Goal: Information Seeking & Learning: Understand process/instructions

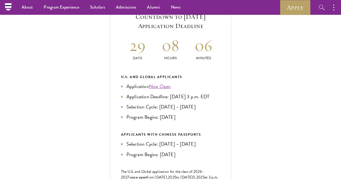
scroll to position [211, 0]
drag, startPoint x: 241, startPoint y: 37, endPoint x: 265, endPoint y: 56, distance: 30.4
click at [220, 31] on h5 "Current Selection Cycle: Countdown to [DATE] Application Deadline" at bounding box center [170, 17] width 99 height 28
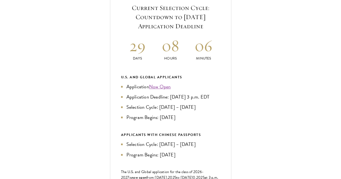
scroll to position [222, 0]
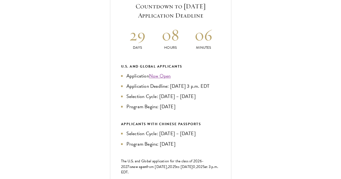
drag, startPoint x: 256, startPoint y: 122, endPoint x: 224, endPoint y: 116, distance: 31.9
click at [220, 90] on li "Application Deadline: [DATE] 3 p.m. EDT" at bounding box center [170, 87] width 99 height 8
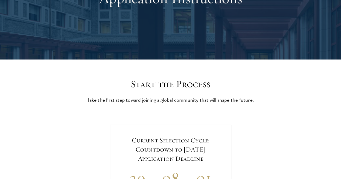
scroll to position [0, 0]
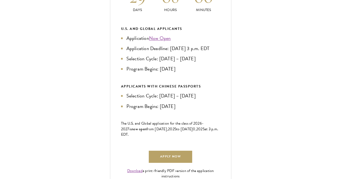
scroll to position [310, 0]
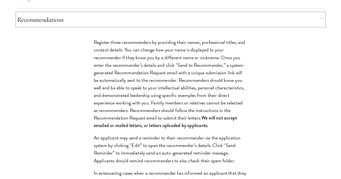
scroll to position [684, 0]
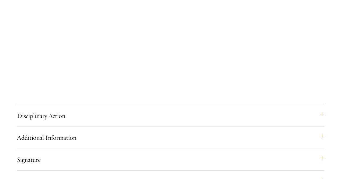
scroll to position [1079, 0]
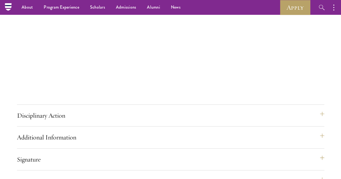
scroll to position [1054, 0]
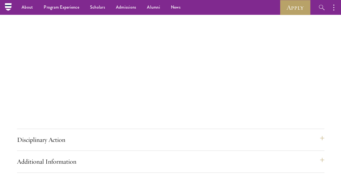
drag, startPoint x: 228, startPoint y: 67, endPoint x: 244, endPoint y: 110, distance: 45.7
